Goal: Transaction & Acquisition: Download file/media

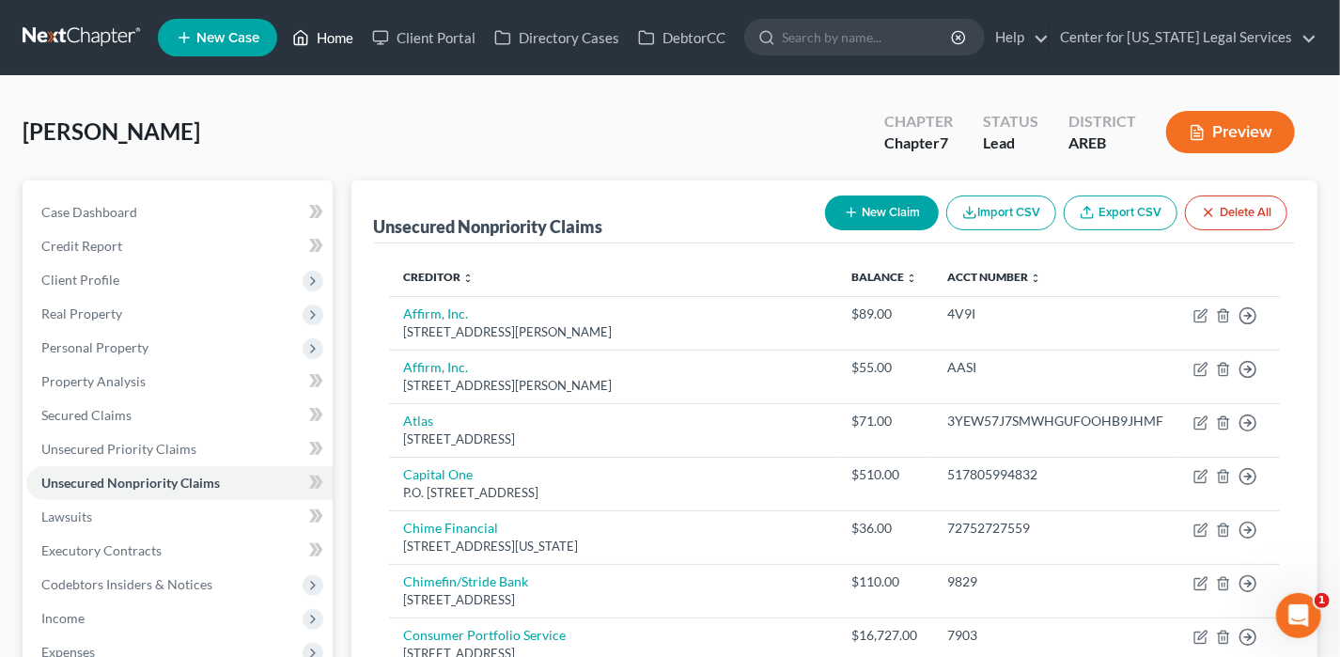
click at [349, 29] on link "Home" at bounding box center [323, 38] width 80 height 34
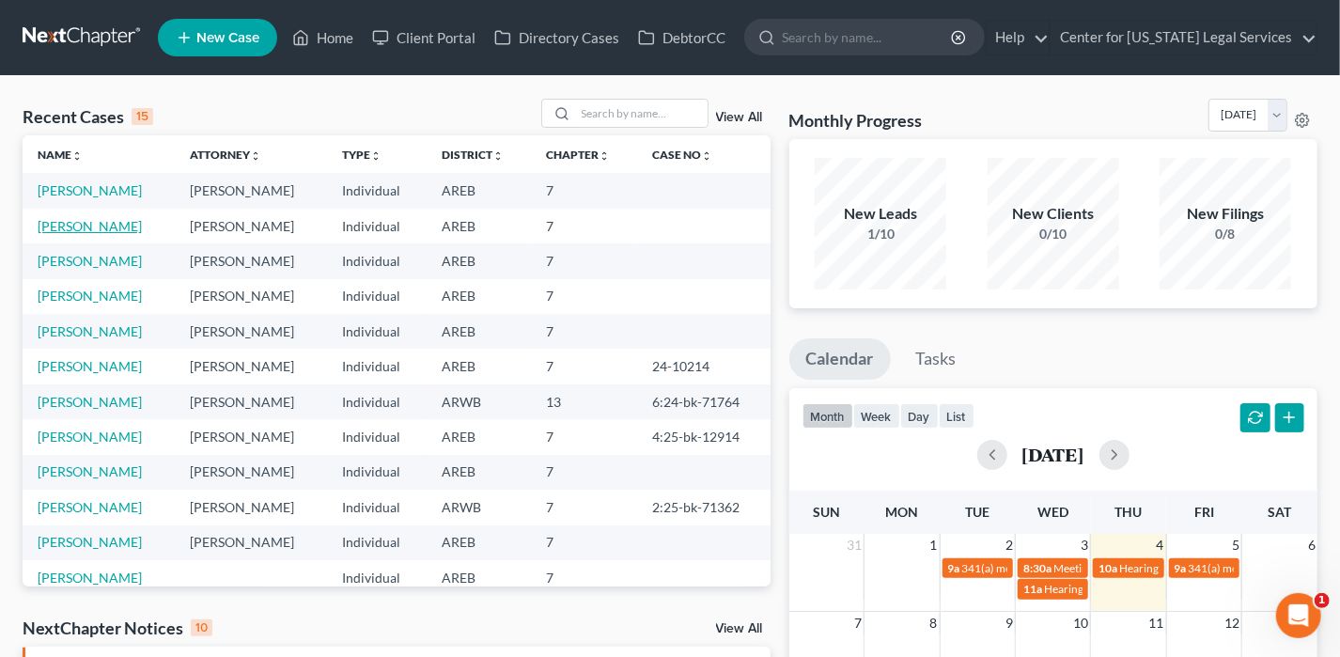
click at [95, 228] on link "[PERSON_NAME]" at bounding box center [90, 226] width 104 height 16
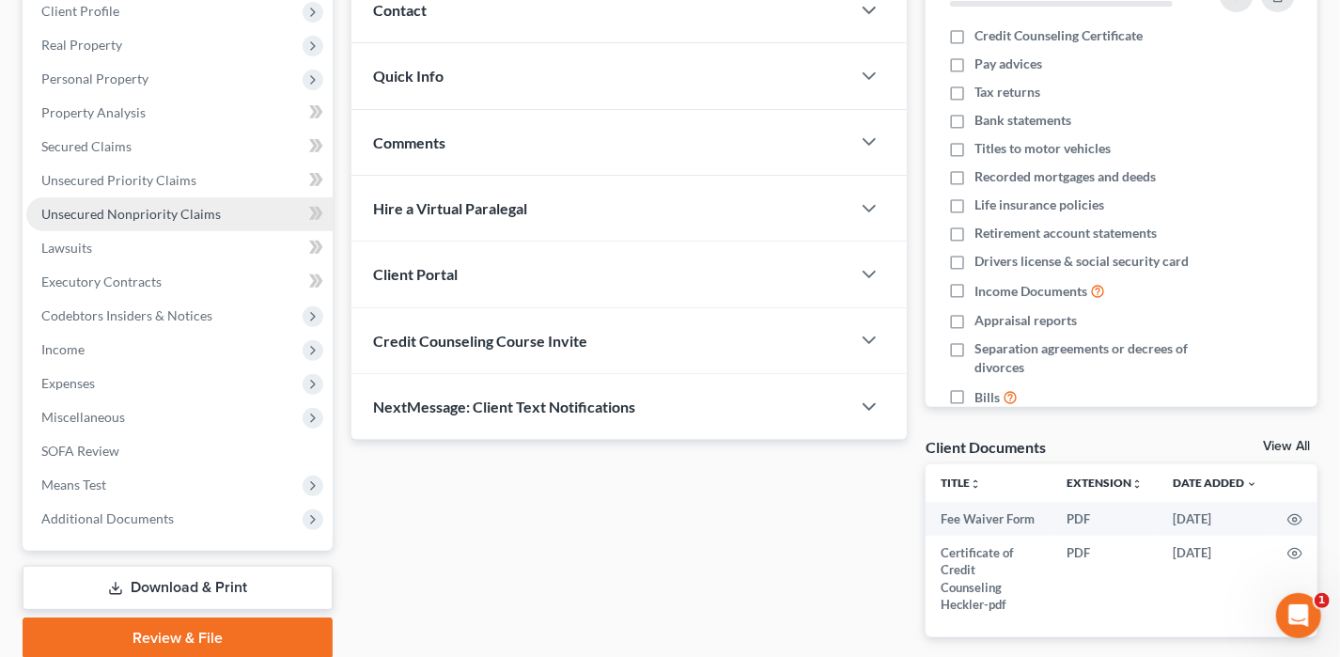
scroll to position [282, 0]
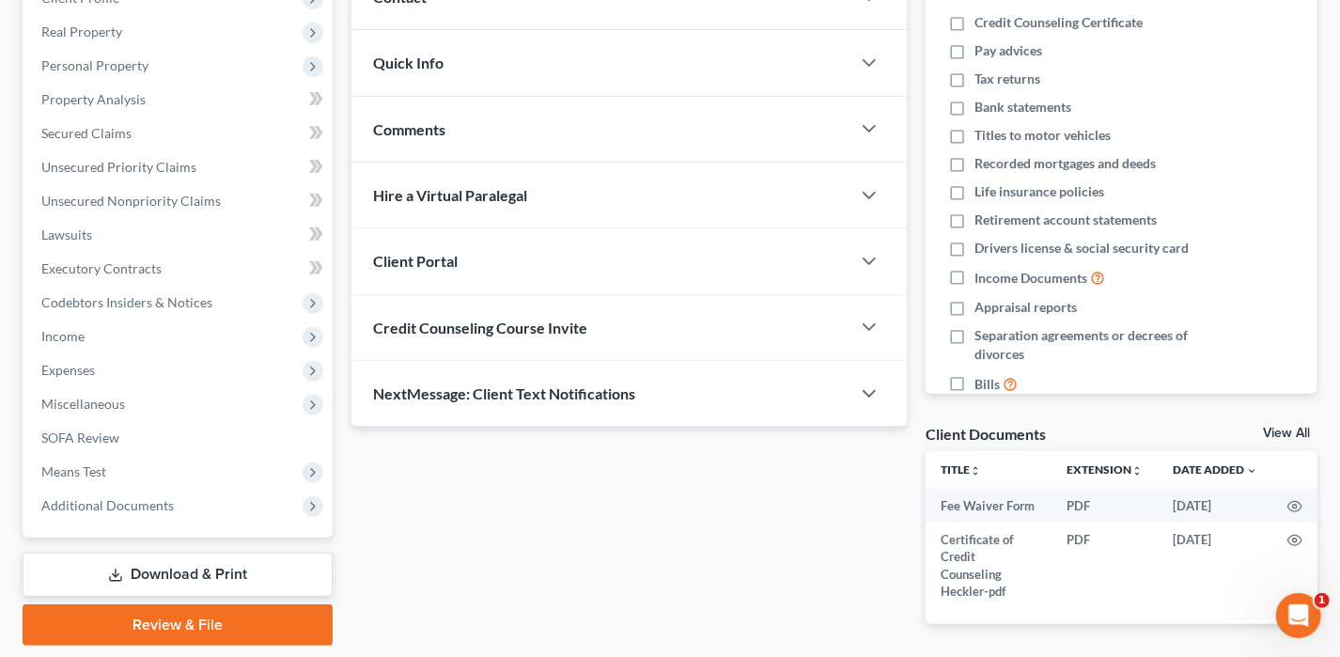
click at [192, 567] on link "Download & Print" at bounding box center [178, 575] width 310 height 44
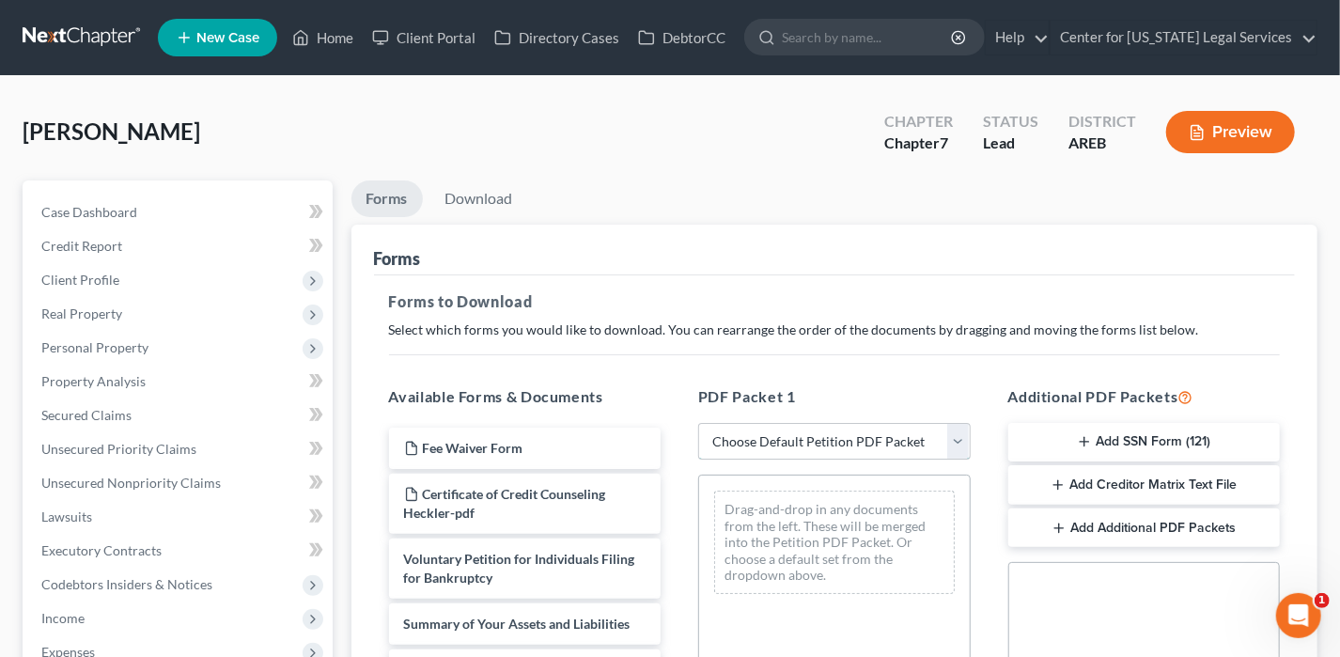
click at [740, 436] on select "Choose Default Petition PDF Packet Complete Bankruptcy Petition (all forms and …" at bounding box center [834, 442] width 272 height 38
select select "0"
click at [698, 423] on select "Choose Default Petition PDF Packet Complete Bankruptcy Petition (all forms and …" at bounding box center [834, 442] width 272 height 38
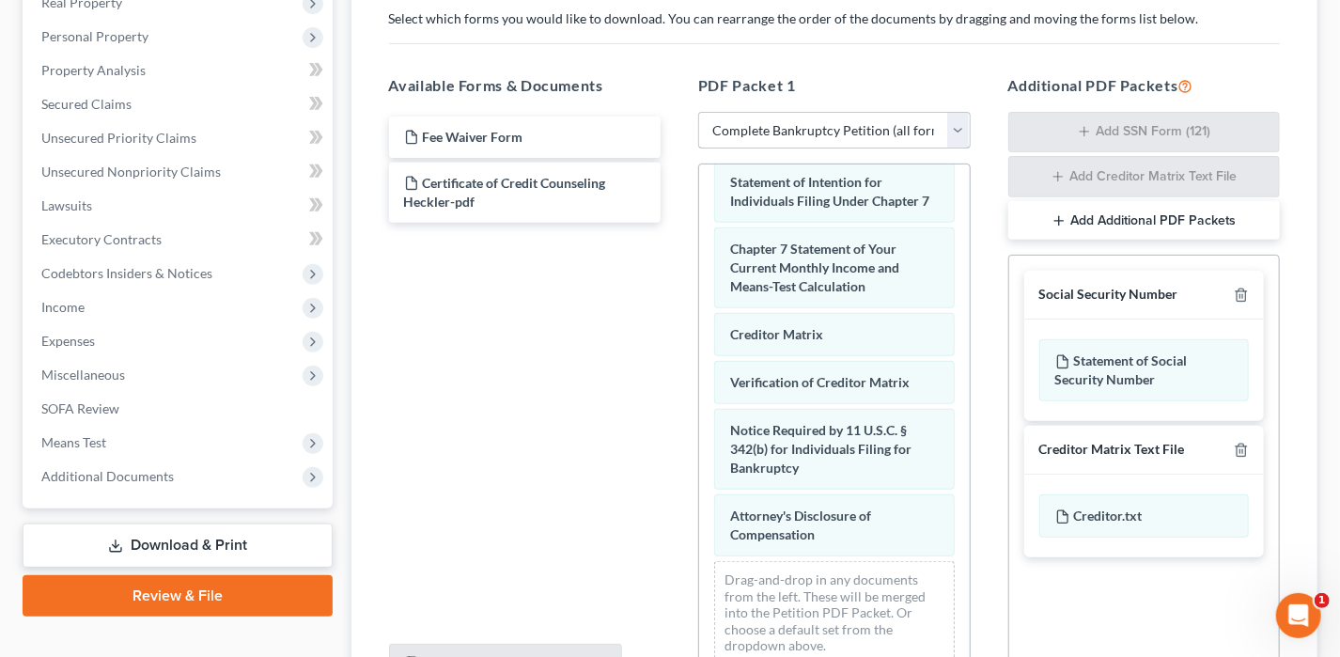
scroll to position [282, 0]
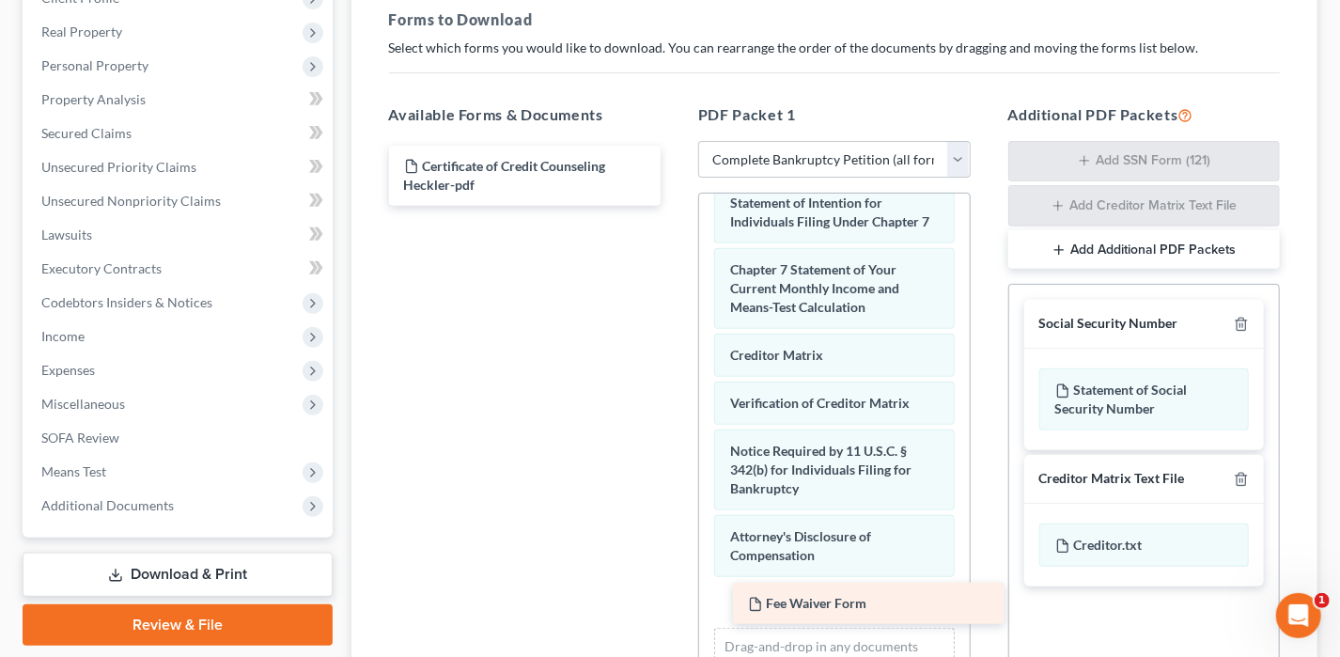
drag, startPoint x: 523, startPoint y: 164, endPoint x: 867, endPoint y: 603, distance: 557.5
click at [677, 206] on div "Fee Waiver Form Fee Waiver Form Certificate of Credit Counseling Heckler-pdf" at bounding box center [525, 176] width 303 height 60
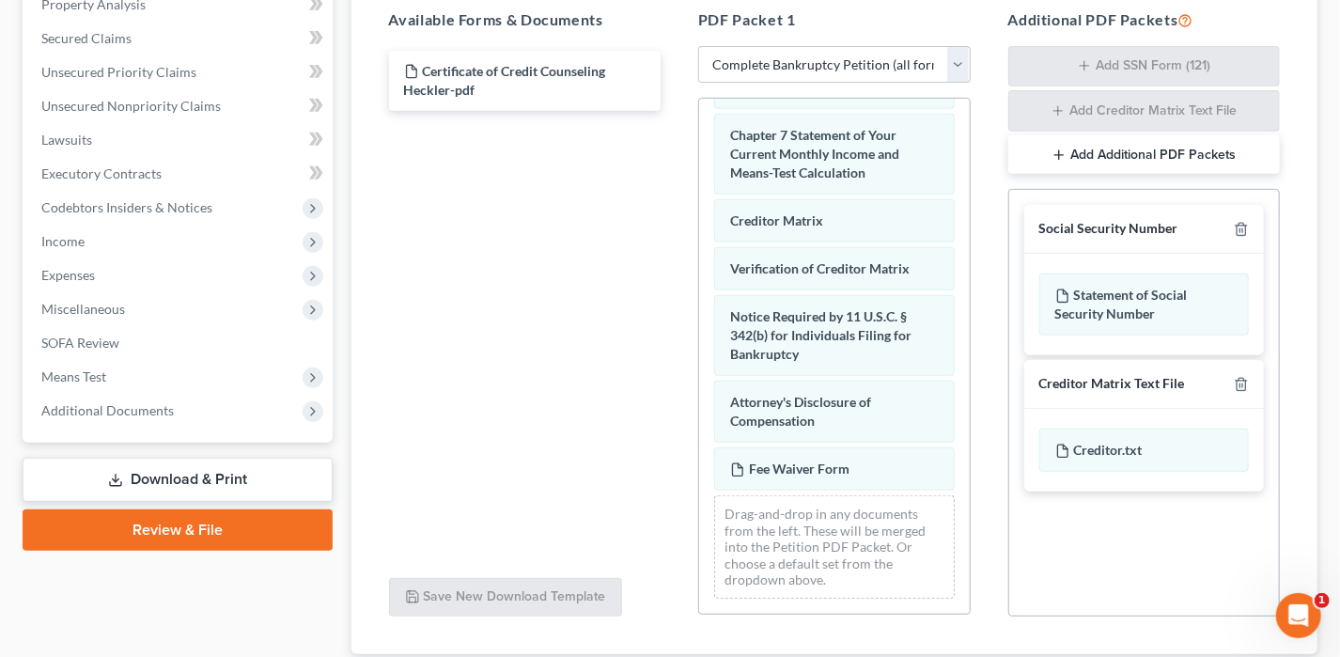
scroll to position [502, 0]
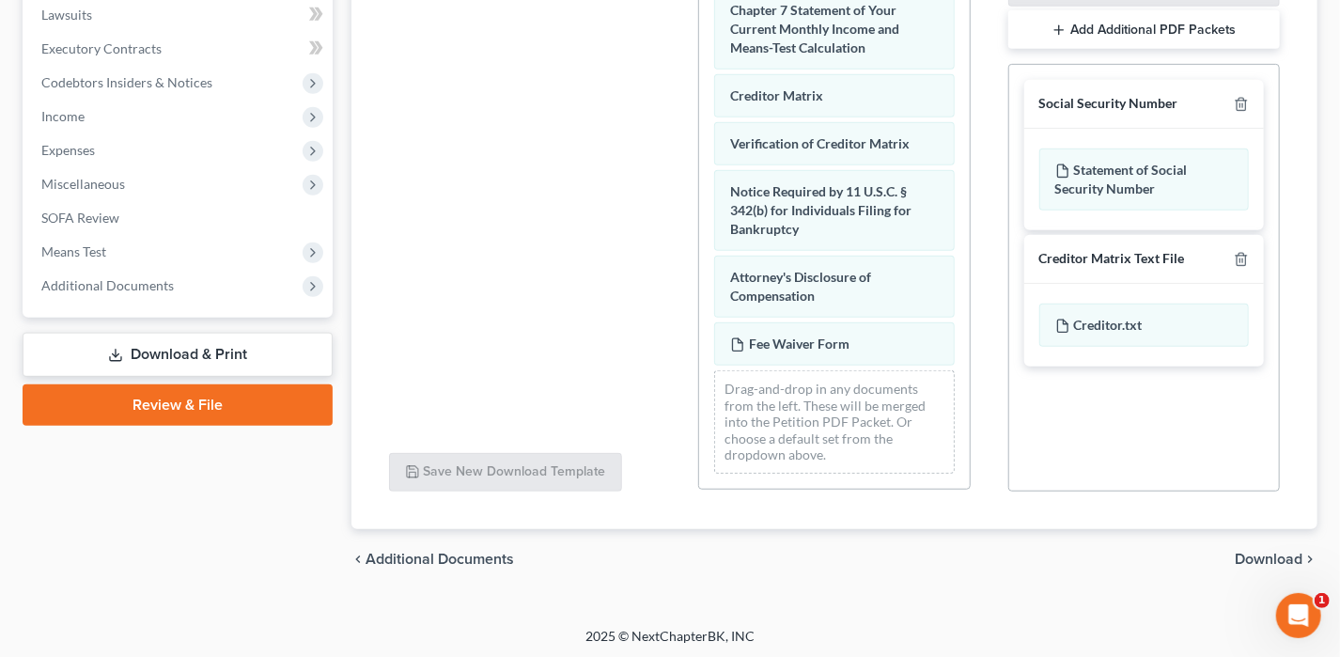
click at [1295, 556] on span "Download" at bounding box center [1269, 559] width 68 height 15
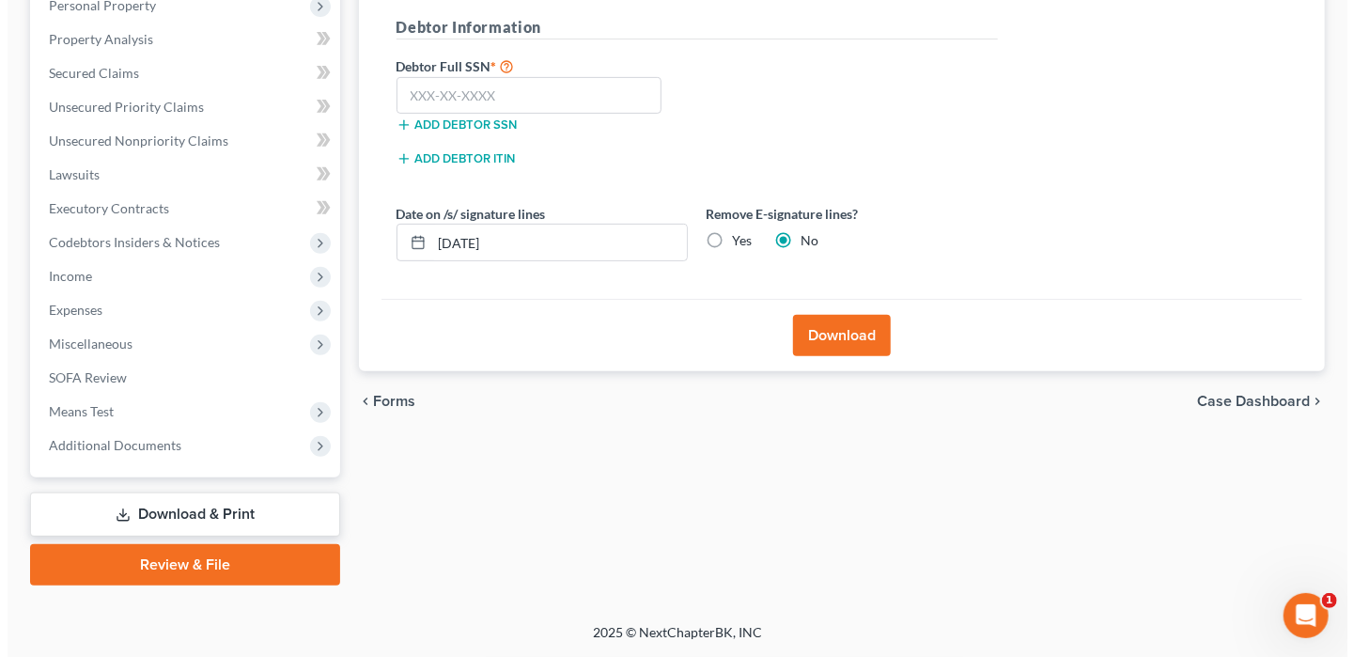
scroll to position [338, 0]
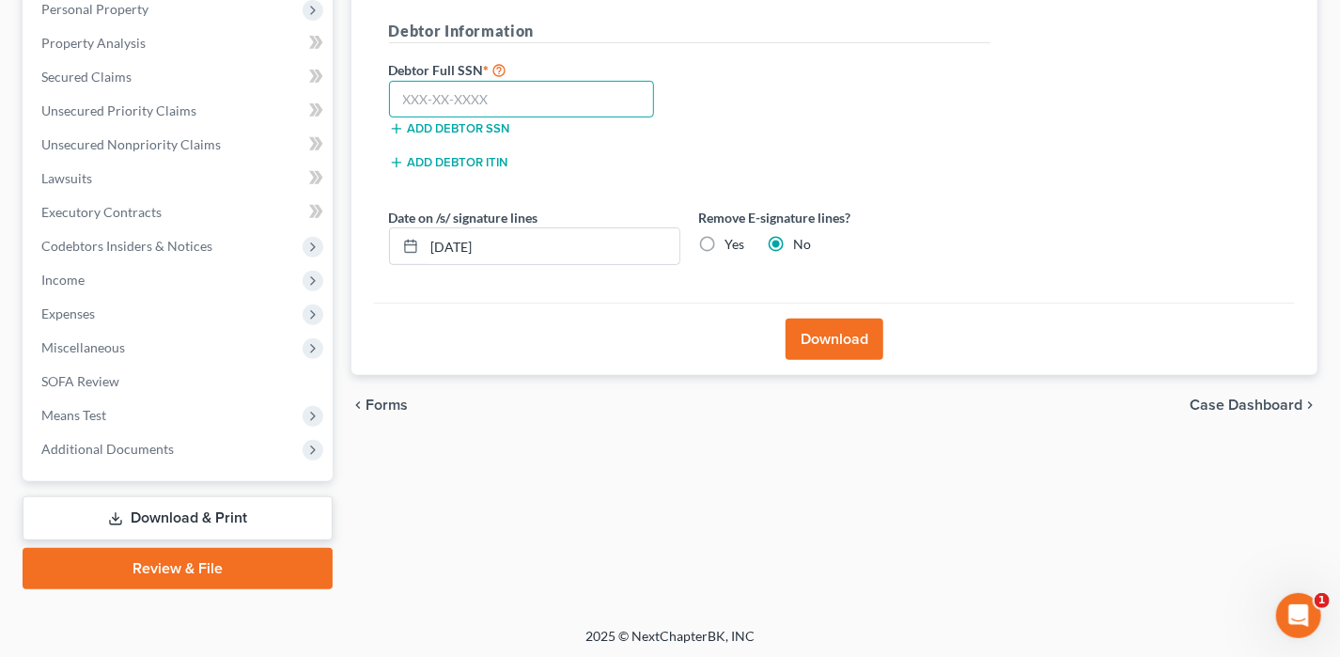
click at [389, 92] on input "text" at bounding box center [522, 100] width 266 height 38
type input "432-93-9379"
click at [812, 322] on button "Download" at bounding box center [835, 339] width 98 height 41
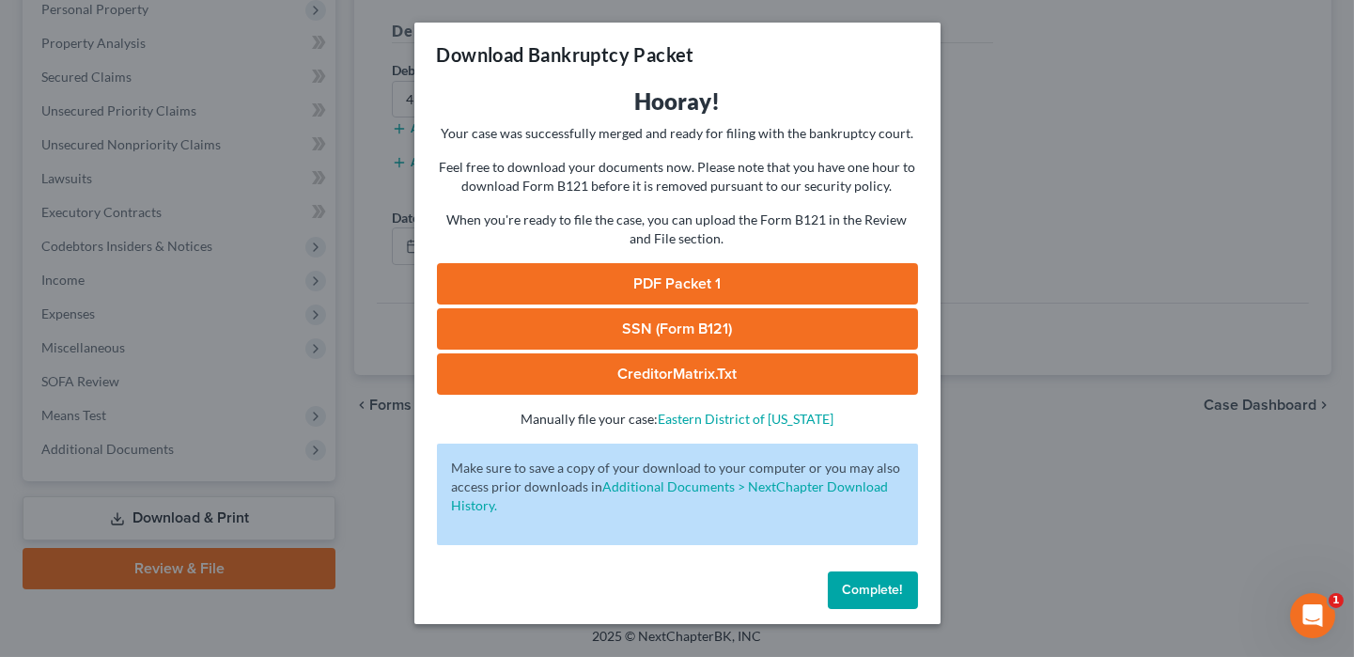
click at [783, 275] on link "PDF Packet 1" at bounding box center [677, 283] width 481 height 41
click at [693, 330] on link "SSN (Form B121)" at bounding box center [677, 328] width 481 height 41
